Goal: Complete application form: Complete application form

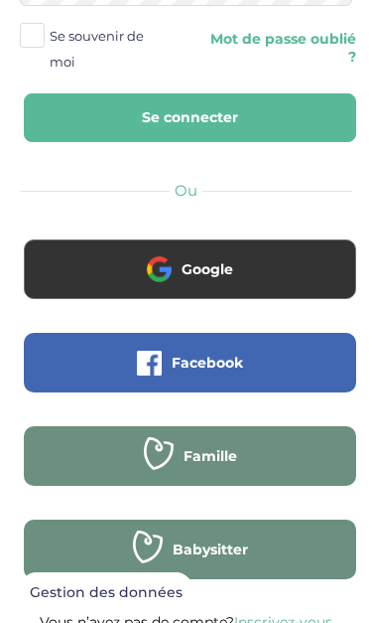
scroll to position [373, 0]
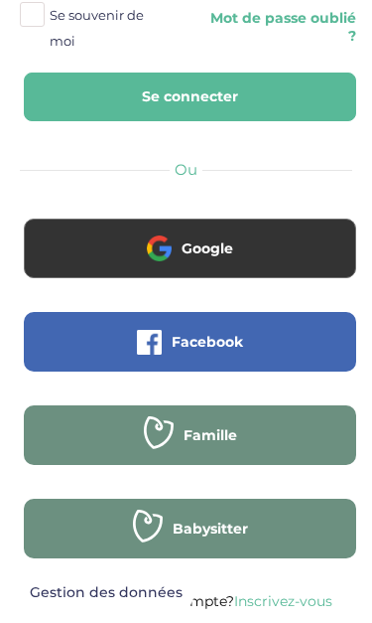
click at [320, 602] on link "Inscrivez-vous" at bounding box center [283, 601] width 98 height 18
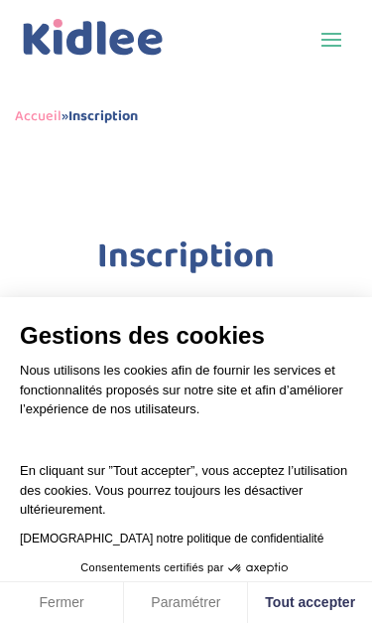
click at [330, 598] on button "Tout accepter" at bounding box center [310, 603] width 124 height 42
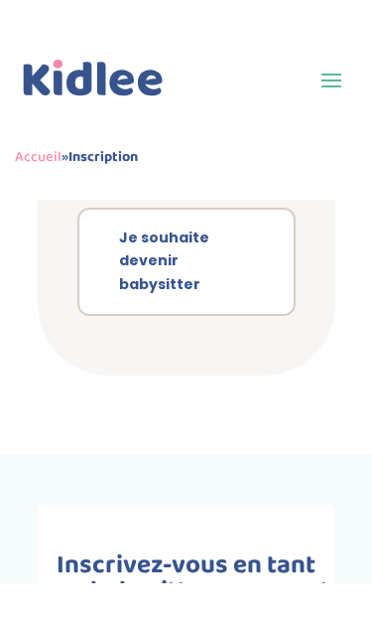
scroll to position [1514, 0]
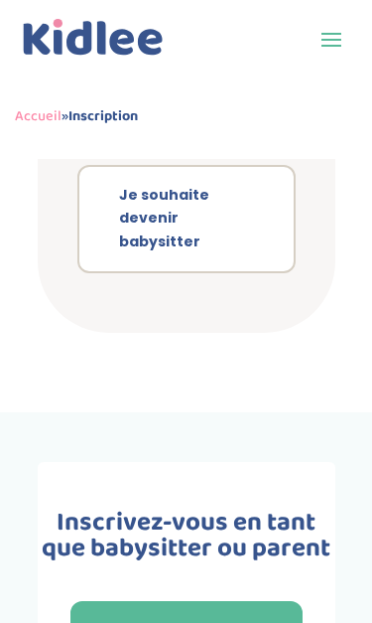
click at [251, 219] on link "Je souhaite devenir babysitter" at bounding box center [186, 219] width 218 height 108
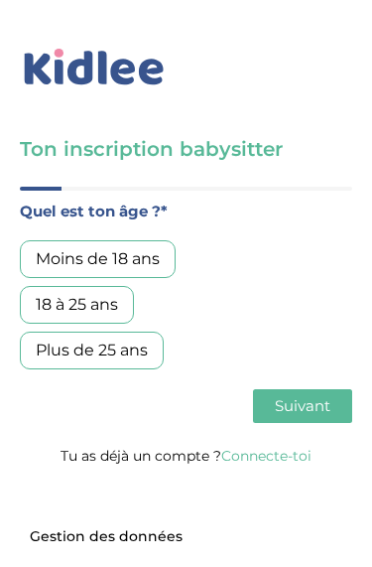
click at [105, 313] on div "18 à 25 ans" at bounding box center [77, 305] width 114 height 38
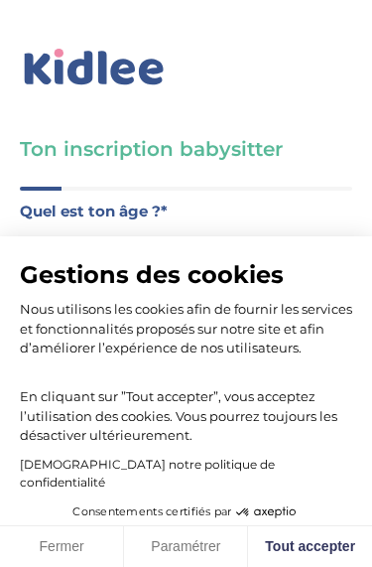
click at [295, 552] on button "Tout accepter" at bounding box center [310, 547] width 124 height 42
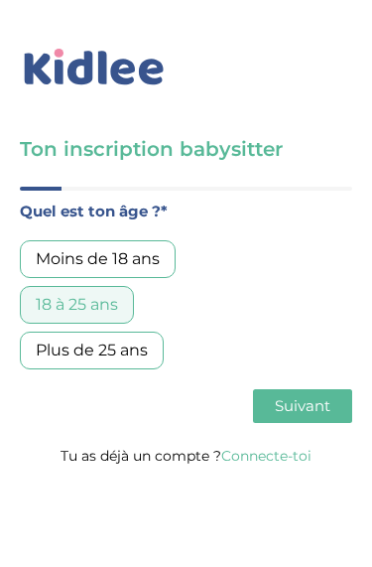
click at [316, 407] on span "Suivant" at bounding box center [303, 405] width 56 height 19
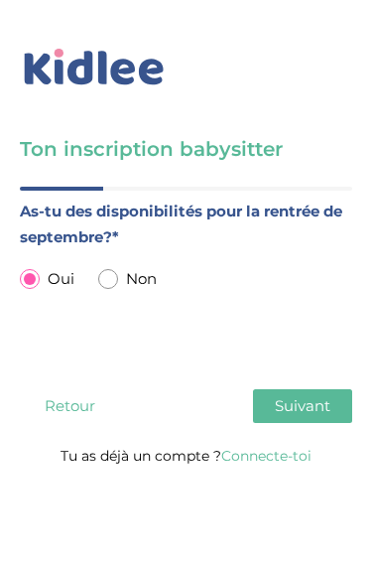
click at [329, 402] on span "Suivant" at bounding box center [303, 405] width 56 height 19
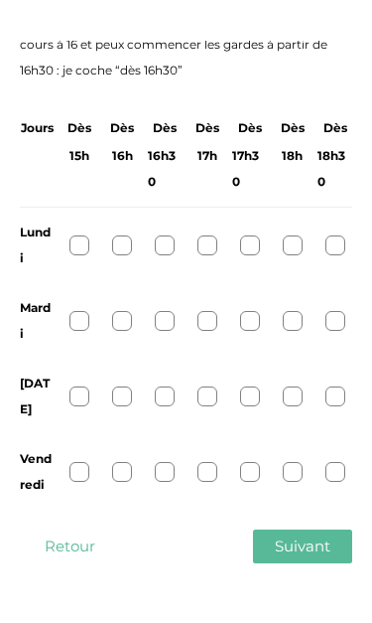
scroll to position [244, 0]
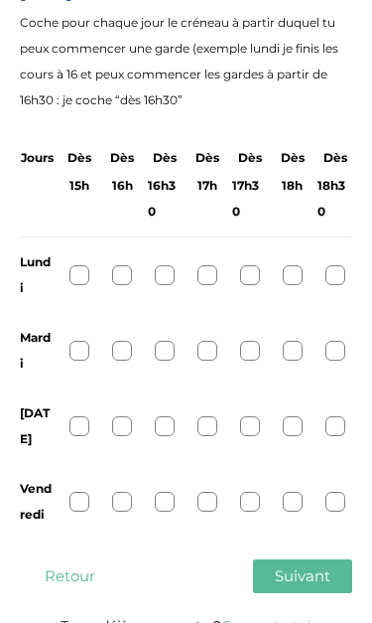
click at [78, 272] on div at bounding box center [80, 275] width 20 height 20
click at [77, 351] on div at bounding box center [80, 351] width 20 height 20
click at [72, 419] on div at bounding box center [80, 426] width 20 height 20
click at [76, 492] on div at bounding box center [80, 502] width 20 height 20
click at [320, 566] on span "Suivant" at bounding box center [303, 575] width 56 height 19
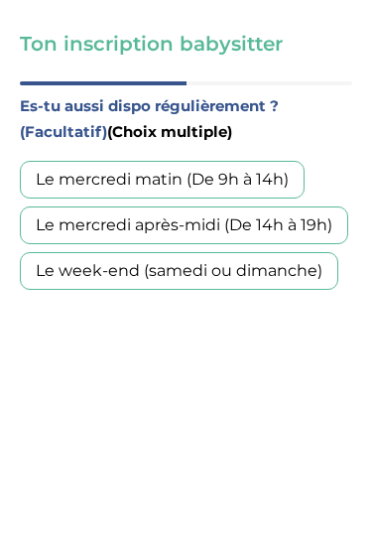
scroll to position [104, 0]
click at [267, 175] on div "Le mercredi matin (De 9h à 14h)" at bounding box center [162, 181] width 285 height 38
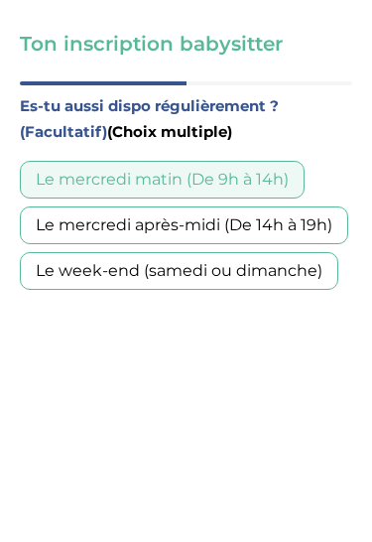
click at [293, 278] on div "Le week-end (samedi ou dimanche)" at bounding box center [179, 272] width 319 height 38
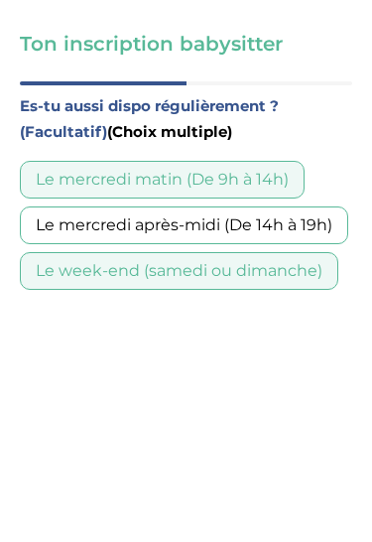
click at [335, 230] on div "Le mercredi après-midi (De 14h à 19h)" at bounding box center [184, 227] width 329 height 38
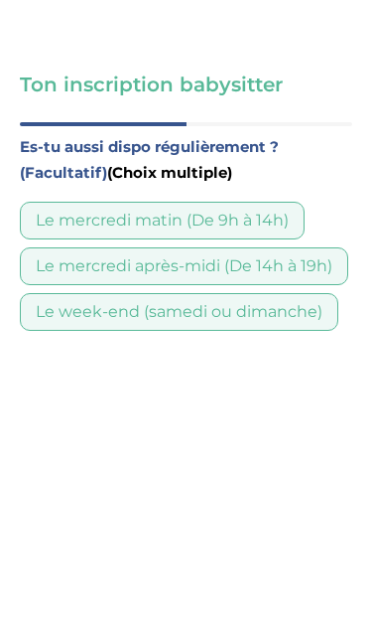
scroll to position [244, 0]
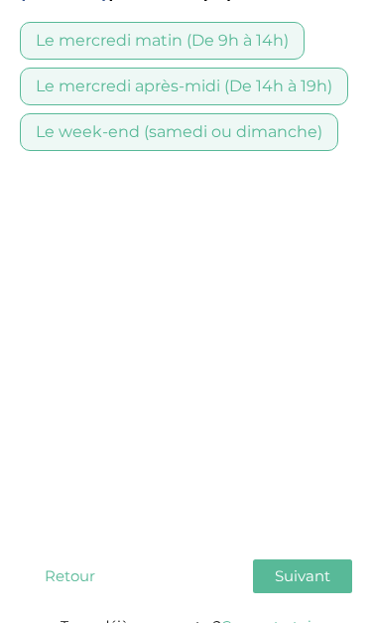
click at [323, 566] on span "Suivant" at bounding box center [303, 575] width 56 height 19
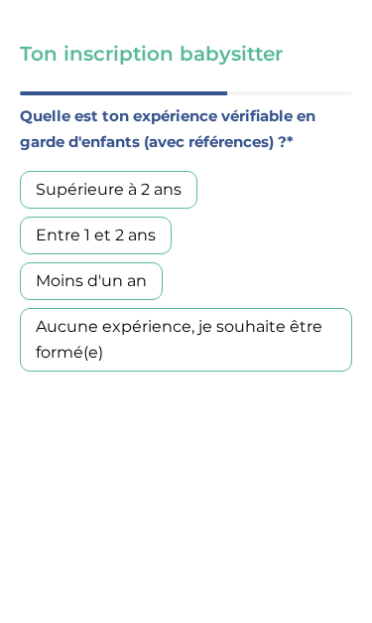
scroll to position [138, 0]
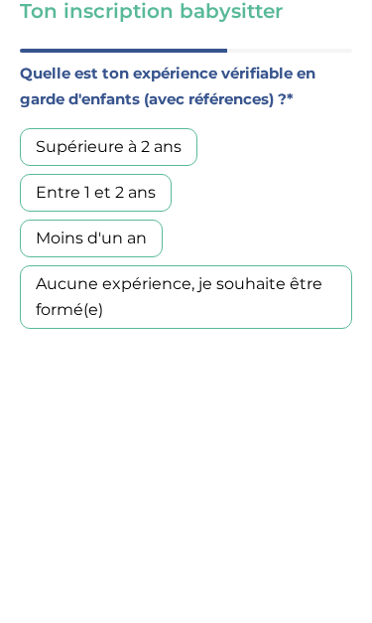
click at [160, 273] on div "Aucune expérience, je souhaite être formé(e)" at bounding box center [186, 297] width 333 height 64
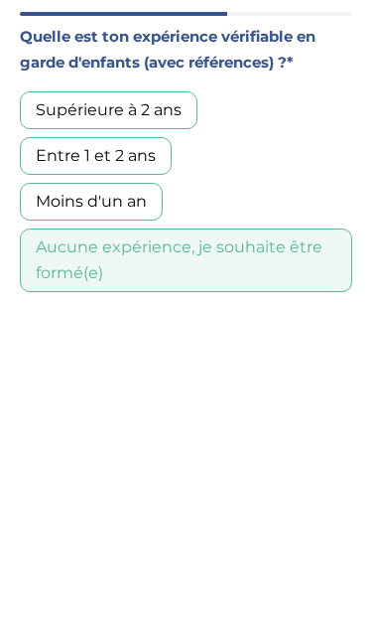
scroll to position [244, 0]
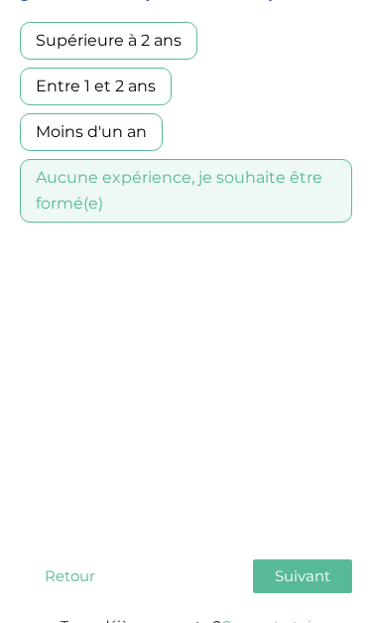
click at [318, 566] on span "Suivant" at bounding box center [303, 575] width 56 height 19
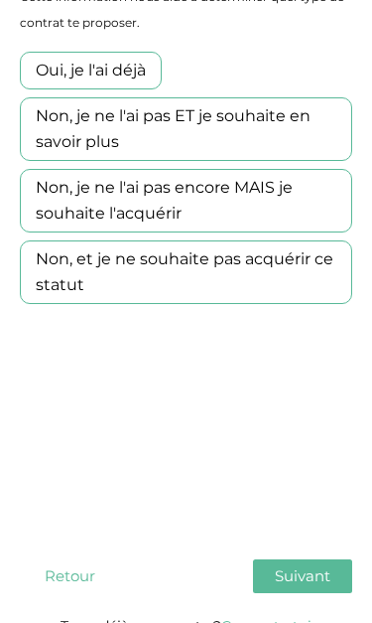
scroll to position [174, 0]
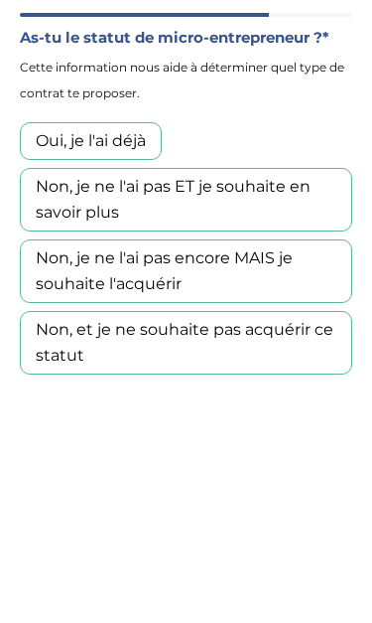
click at [328, 363] on div "Non, et je ne souhaite pas acquérir ce statut" at bounding box center [186, 343] width 333 height 64
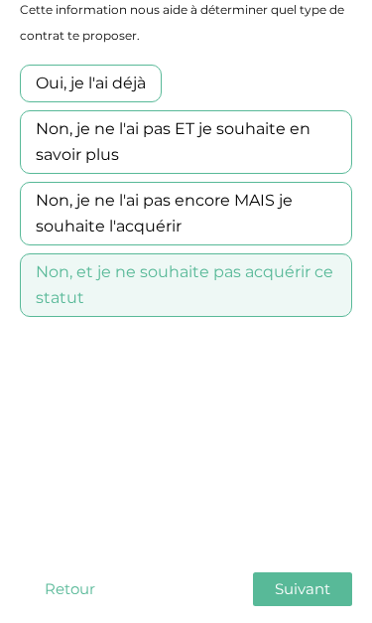
scroll to position [234, 0]
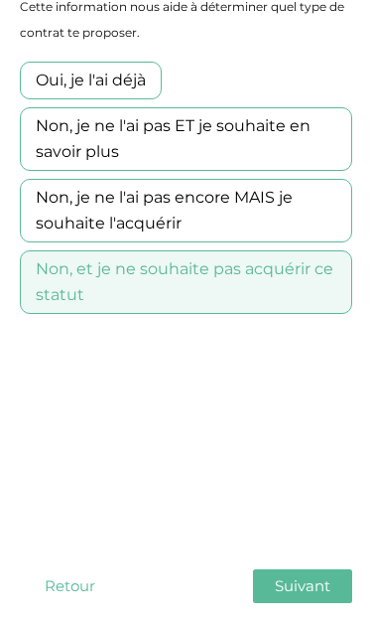
click at [328, 566] on span "Suivant" at bounding box center [303, 585] width 56 height 19
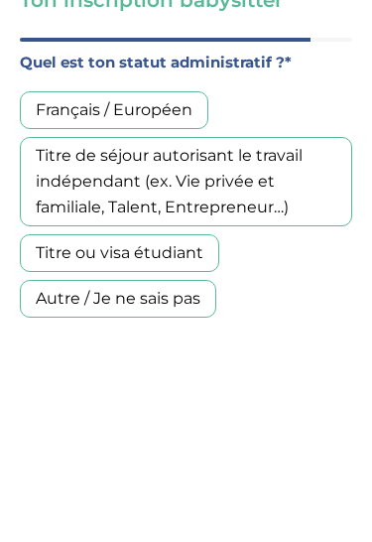
scroll to position [148, 0]
click at [178, 115] on div "Français / Européen" at bounding box center [114, 111] width 189 height 38
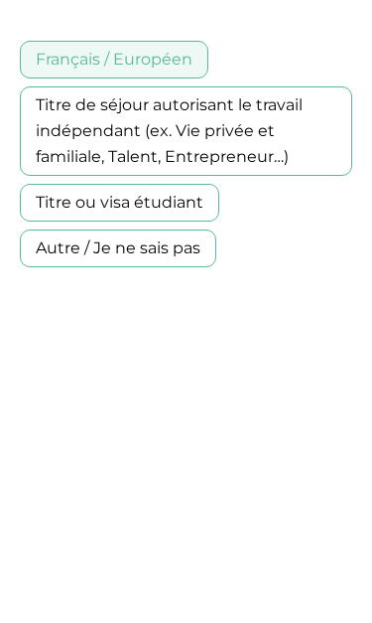
scroll to position [244, 0]
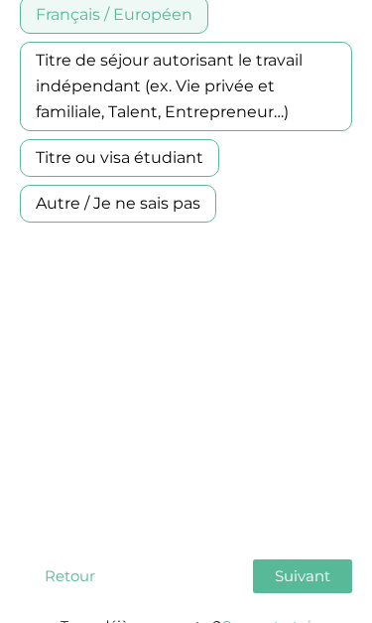
click at [320, 566] on span "Suivant" at bounding box center [303, 575] width 56 height 19
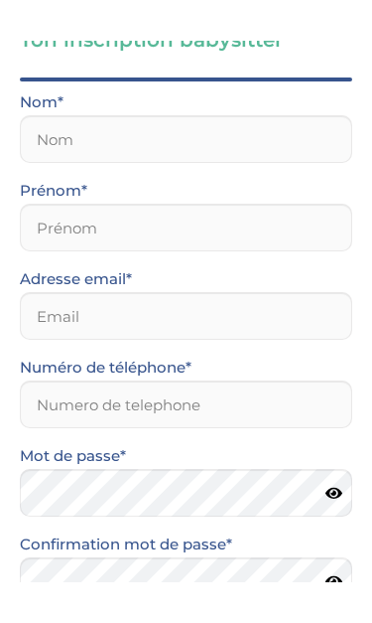
scroll to position [151, 0]
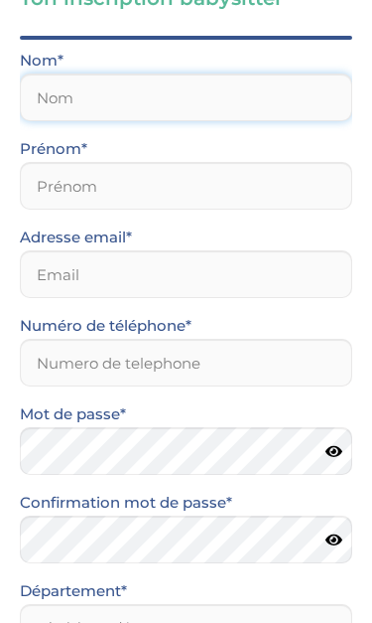
click at [300, 118] on input "text" at bounding box center [186, 97] width 333 height 48
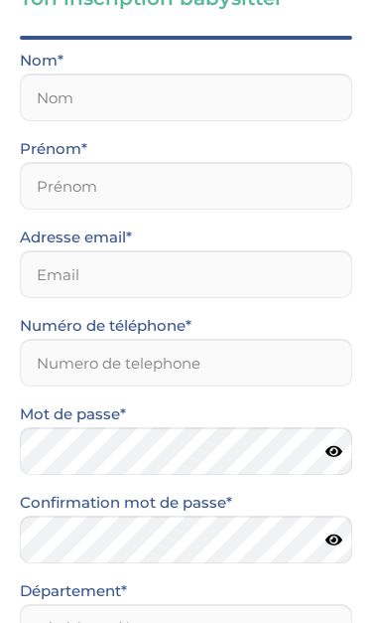
scroll to position [0, 0]
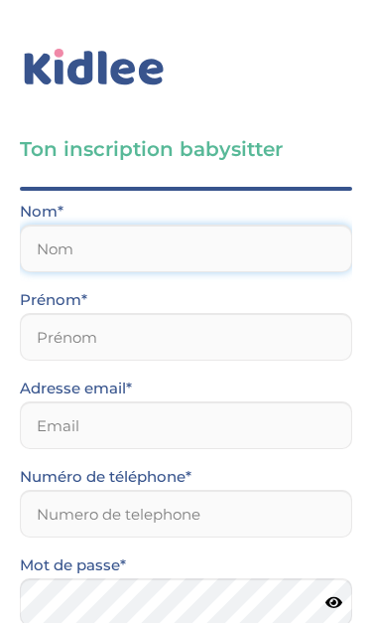
click at [66, 246] on input "text" at bounding box center [186, 248] width 333 height 48
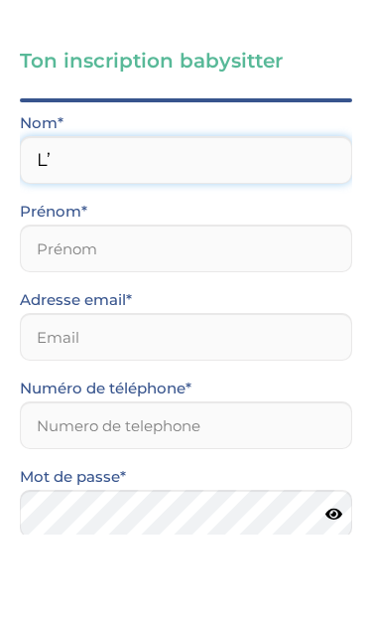
type input "L"
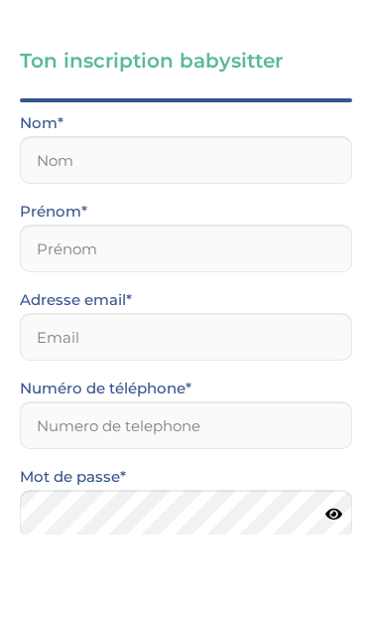
scroll to position [88, 0]
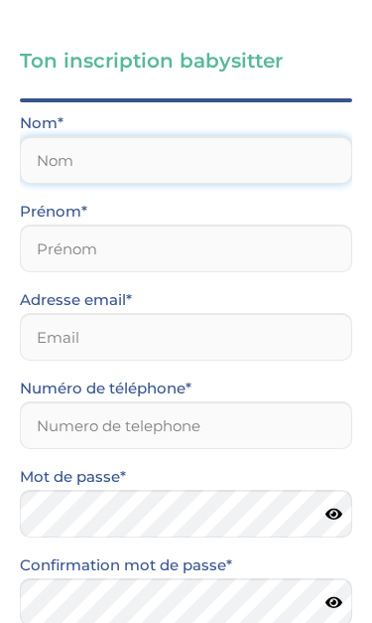
click at [67, 161] on input "text" at bounding box center [186, 160] width 333 height 48
type input "camkru7@gmail.com"
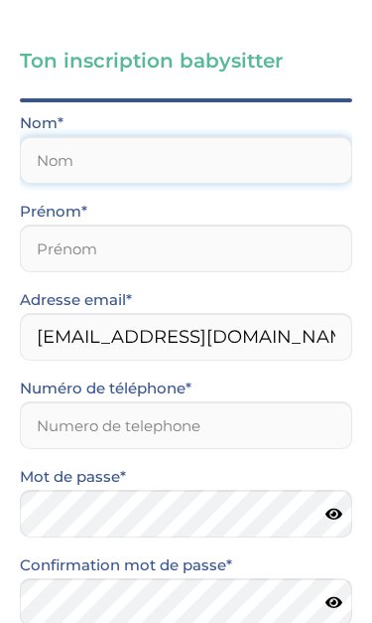
type input "Krupnik"
type input "Camille"
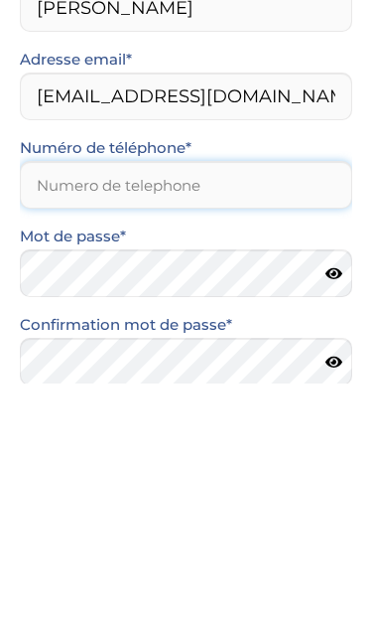
click at [264, 401] on input "Numéro de téléphone*" at bounding box center [186, 425] width 333 height 48
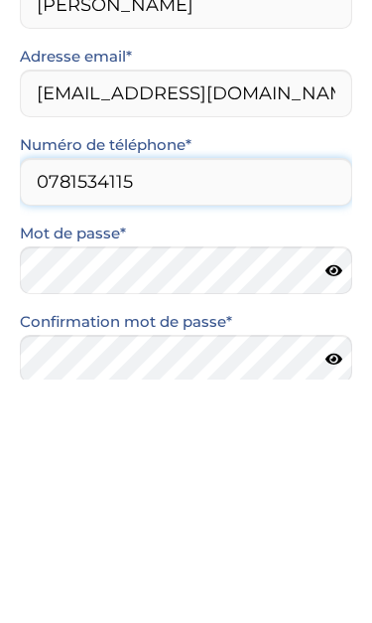
type input "0781534115"
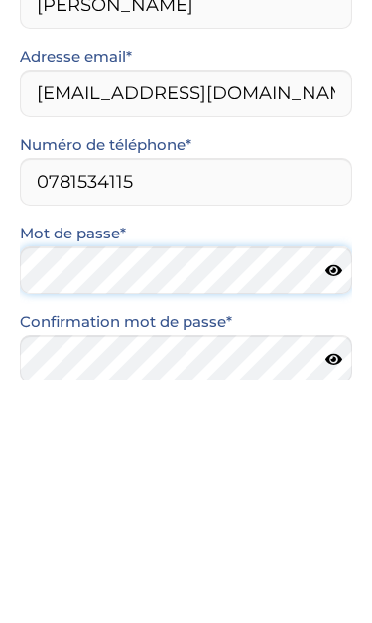
scroll to position [118, 0]
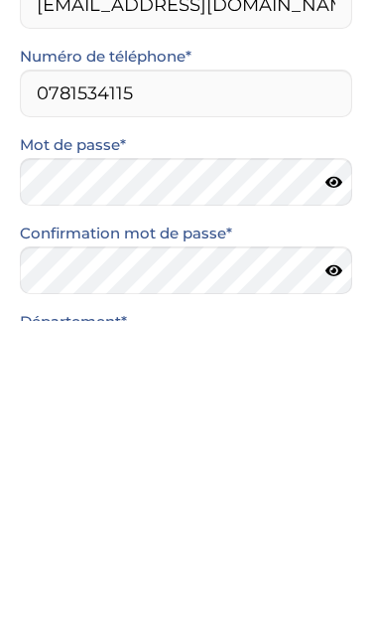
click at [334, 477] on icon at bounding box center [334, 484] width 17 height 15
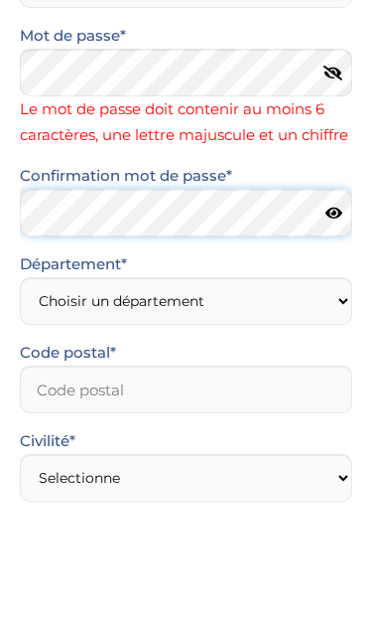
click at [251, 219] on form "Nom* Krupnik Prénom* Camille Adresse email* camkru7@gmail.com Numéro de télépho…" at bounding box center [186, 326] width 333 height 1094
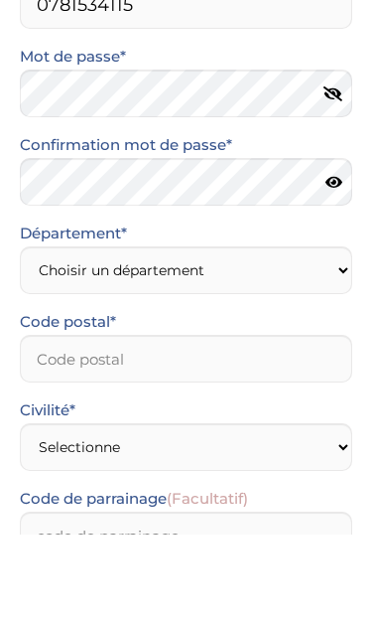
click at [341, 263] on icon at bounding box center [334, 270] width 17 height 15
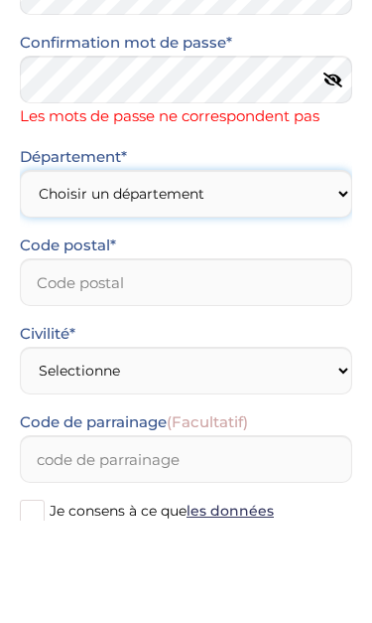
click at [259, 246] on div "Département* Choisir un département Paris (75) Hauts-de-Seine (92) Yvelines (78…" at bounding box center [186, 334] width 362 height 177
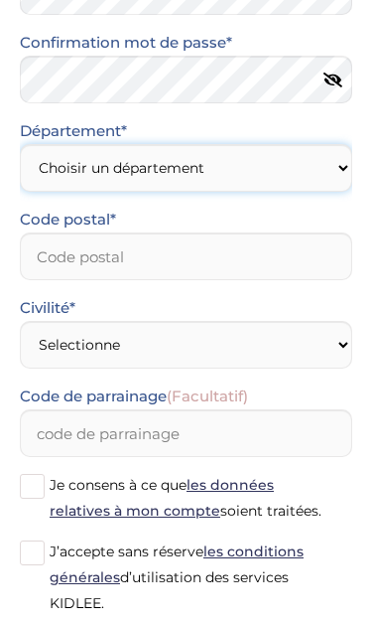
select select "75"
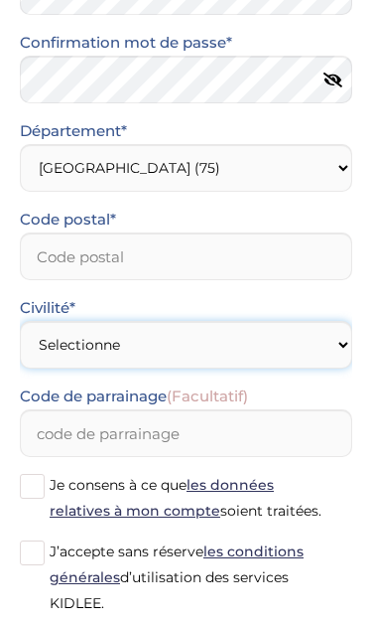
click at [290, 350] on select "Selectionne Mr Mme" at bounding box center [186, 345] width 333 height 48
select select "1"
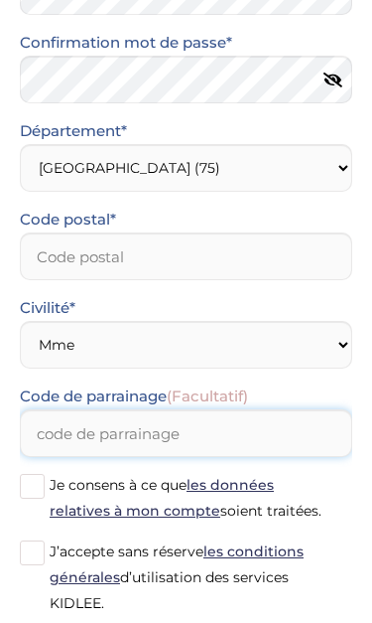
click at [279, 433] on input "Code de parrainage (Facultatif)" at bounding box center [186, 433] width 333 height 48
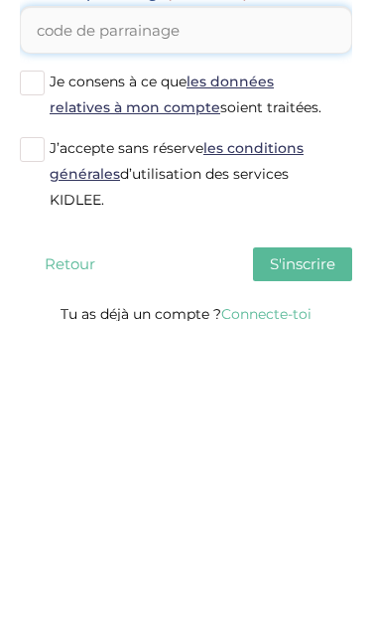
scroll to position [715, 0]
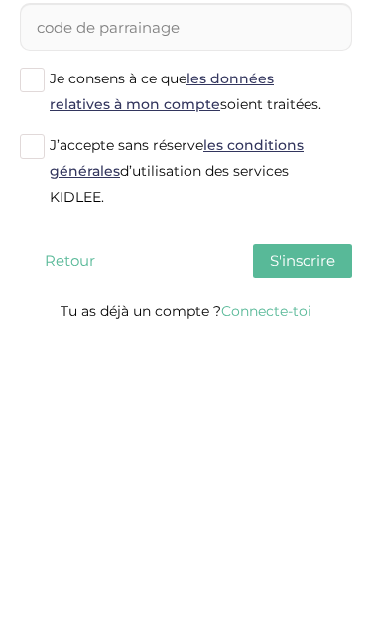
click at [42, 369] on span at bounding box center [32, 381] width 25 height 25
click at [0, 0] on input "Je consens à ce que les données relatives à mon compte soient traitées." at bounding box center [0, 0] width 0 height 0
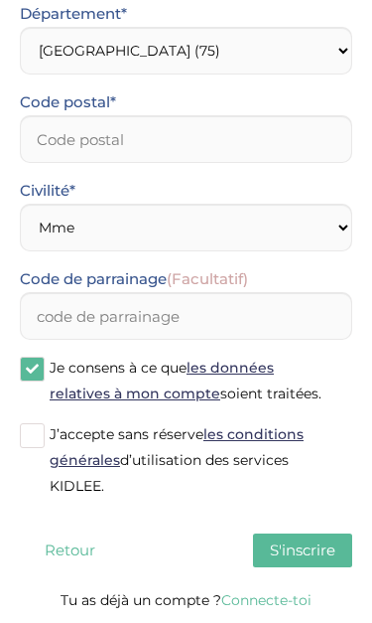
click at [36, 444] on span at bounding box center [32, 435] width 25 height 25
click at [0, 0] on input "J’accepte sans réserve les conditions générales d’utilisation des services KIDL…" at bounding box center [0, 0] width 0 height 0
click at [318, 545] on span "S'inscrire" at bounding box center [303, 549] width 66 height 19
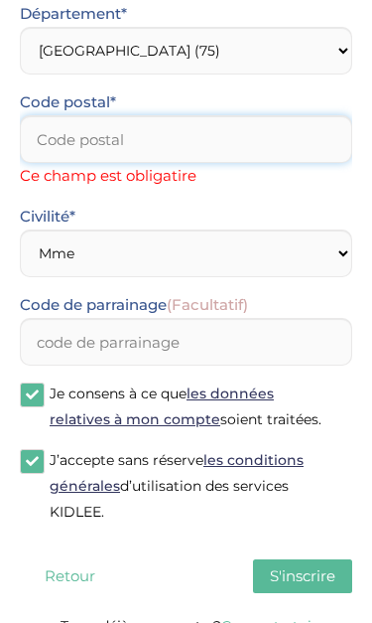
click at [301, 142] on input "Code postal*" at bounding box center [186, 139] width 333 height 48
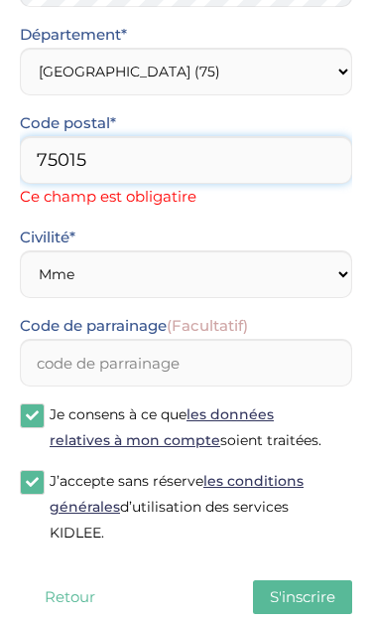
type input "75015"
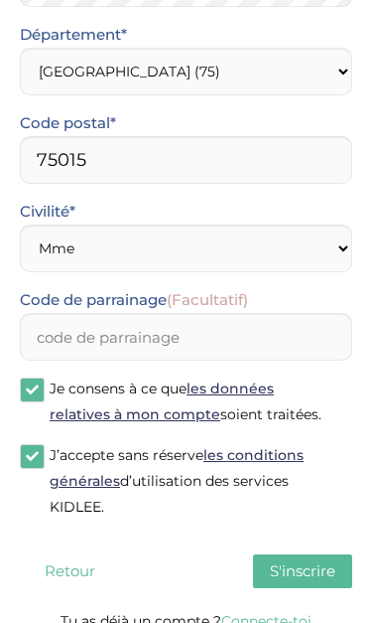
click at [312, 565] on span "S'inscrire" at bounding box center [303, 570] width 66 height 19
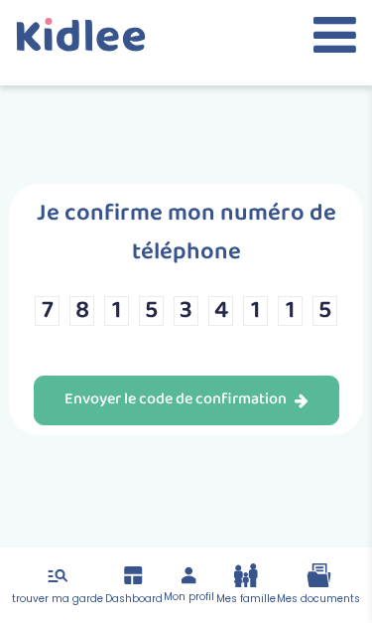
click at [79, 411] on div "Envoyer le code de confirmation" at bounding box center [187, 399] width 244 height 23
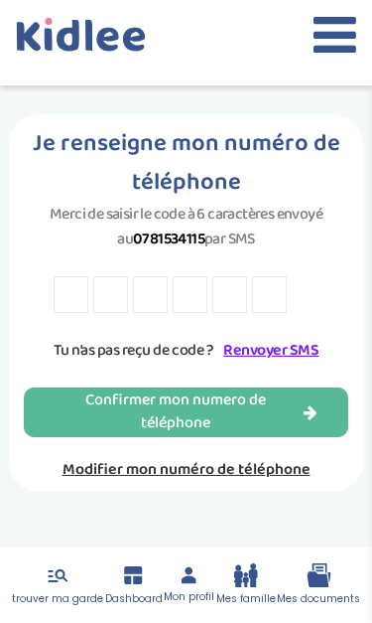
click at [60, 306] on input "text" at bounding box center [71, 294] width 35 height 37
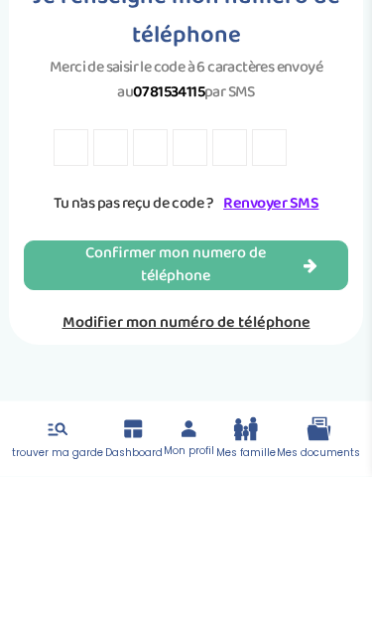
type input "V"
type input "C"
type input "X"
type input "L"
type input "Z"
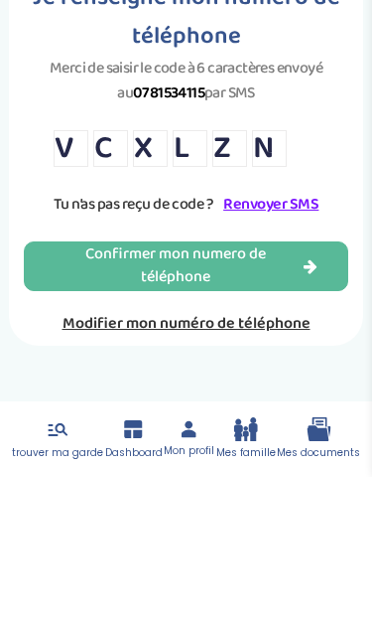
type input "N"
click at [215, 389] on div "Confirmer mon numero de téléphone" at bounding box center [186, 412] width 262 height 46
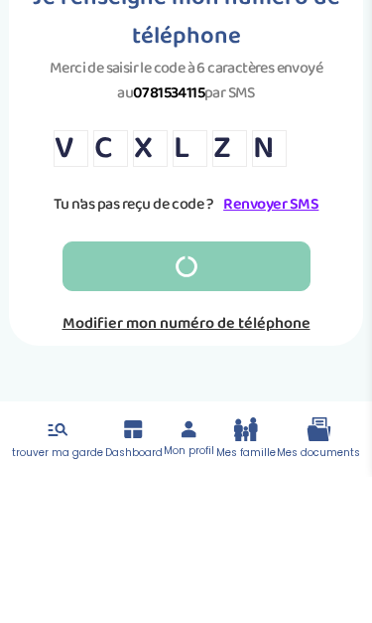
scroll to position [82, 0]
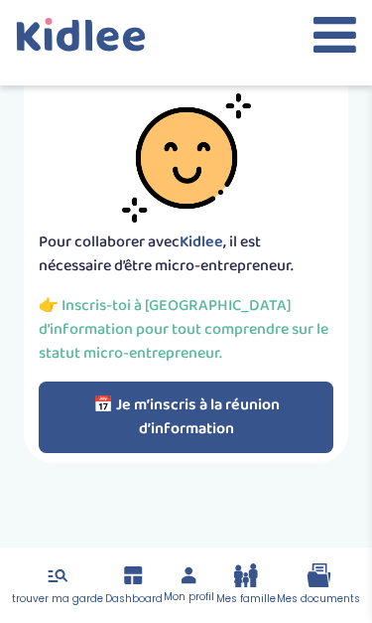
scroll to position [86, 0]
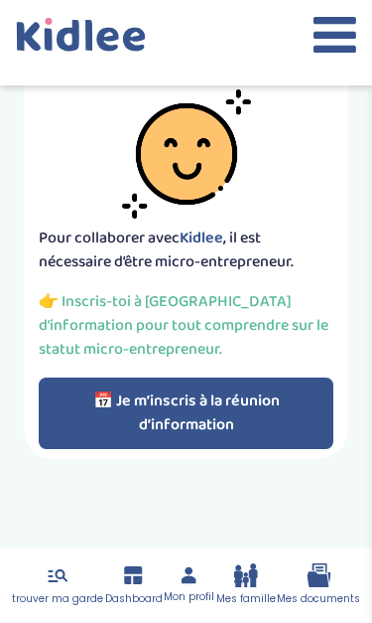
click at [245, 410] on button "📅 Je m’inscris à la réunion d’information" at bounding box center [187, 413] width 296 height 72
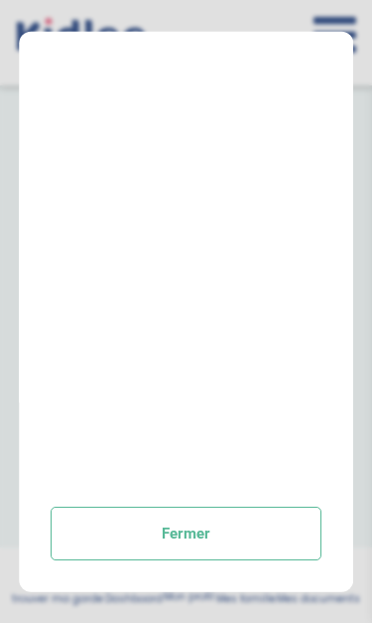
scroll to position [387, 0]
click at [335, 255] on div "Prendre rendez-vous [GEOGRAPHIC_DATA]" at bounding box center [187, 311] width 336 height 560
click at [289, 546] on button "Fermer" at bounding box center [187, 532] width 272 height 54
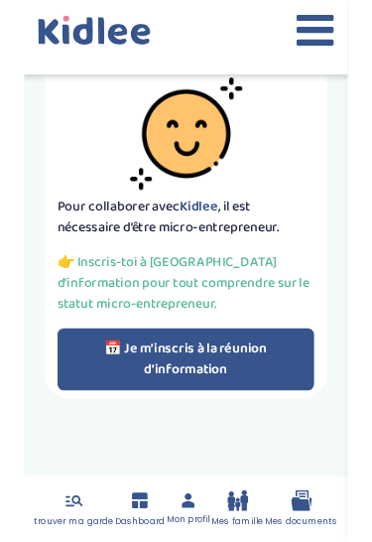
scroll to position [0, 0]
